Goal: Task Accomplishment & Management: Complete application form

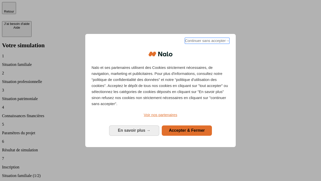
click at [207, 41] on span "Continuer sans accepter →" at bounding box center [207, 41] width 45 height 6
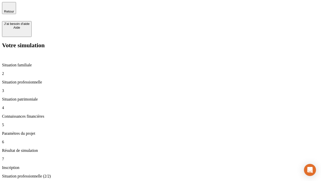
type input "30 000"
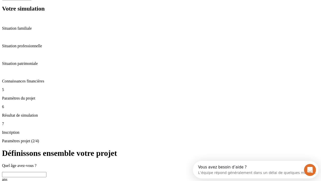
scroll to position [10, 0]
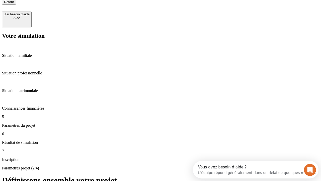
type input "25"
type input "1 000"
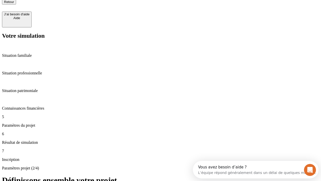
type input "640"
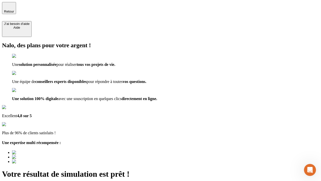
type input "[EMAIL_ADDRESS][PERSON_NAME][DOMAIN_NAME]"
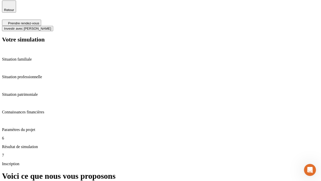
click at [51, 27] on span "Investir avec [PERSON_NAME]" at bounding box center [27, 29] width 47 height 4
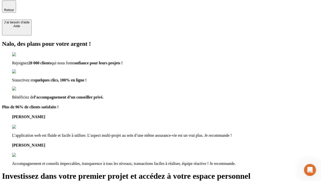
scroll to position [1, 0]
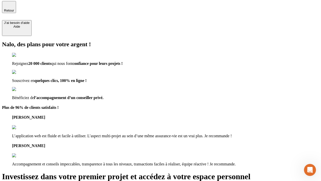
type input "[EMAIL_ADDRESS][PERSON_NAME][DOMAIN_NAME]"
